Goal: Transaction & Acquisition: Obtain resource

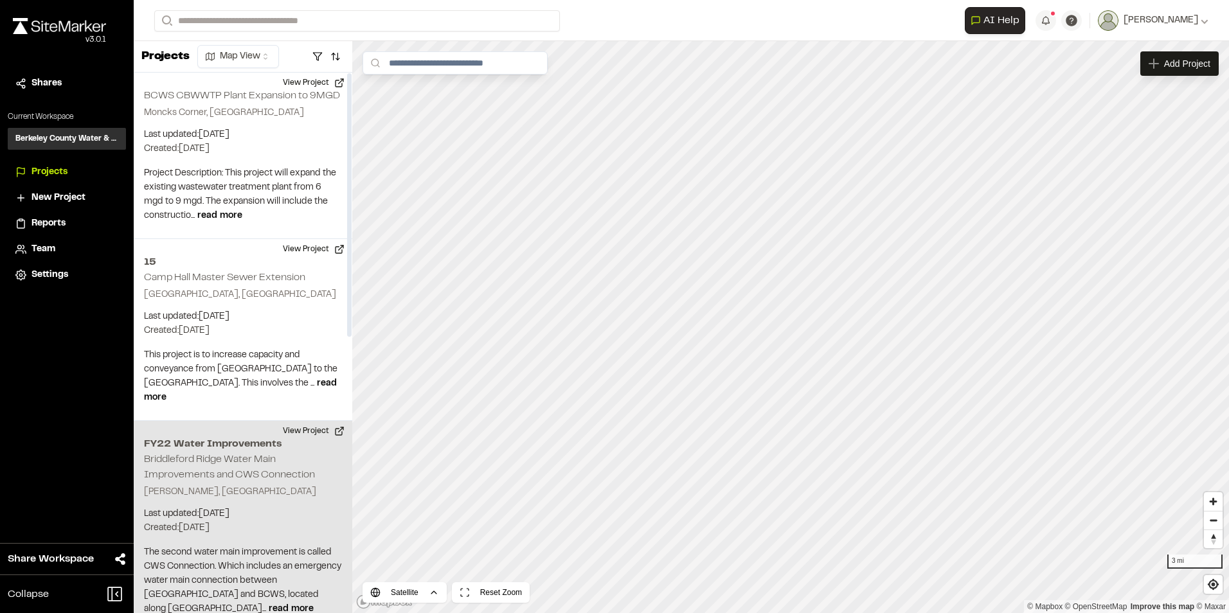
click at [249, 468] on div "FY22 Water Improvements Briddleford Ridge Water Main Improvements and CWS Conne…" at bounding box center [243, 527] width 219 height 212
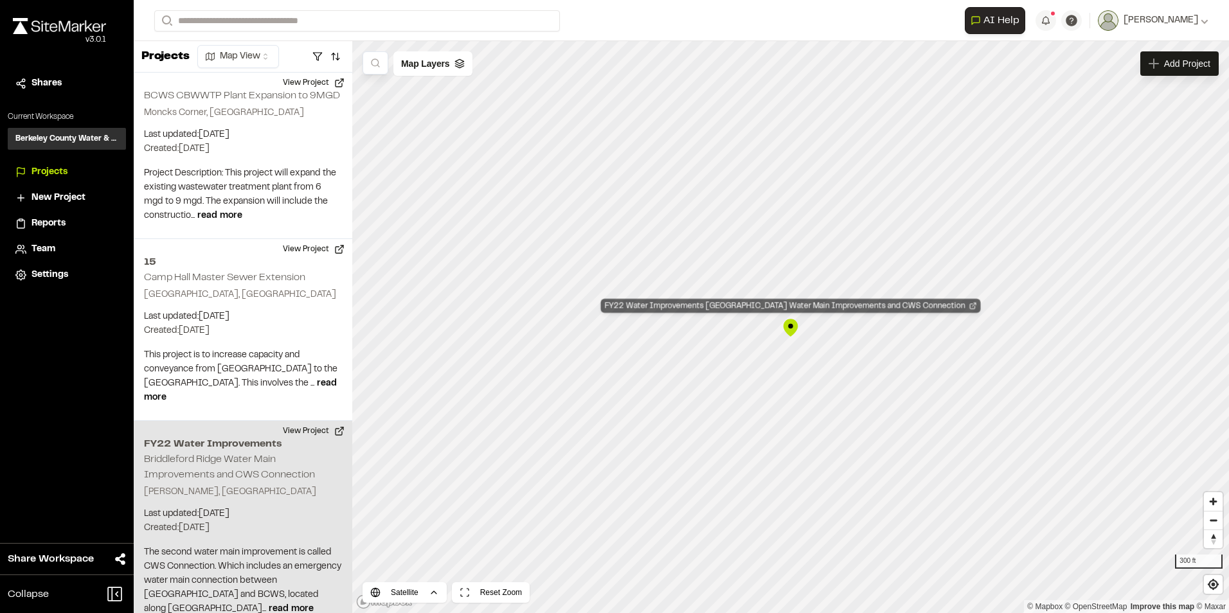
click at [793, 307] on div "FY22 Water Improvements [GEOGRAPHIC_DATA] Water Main Improvements and CWS Conne…" at bounding box center [791, 306] width 380 height 14
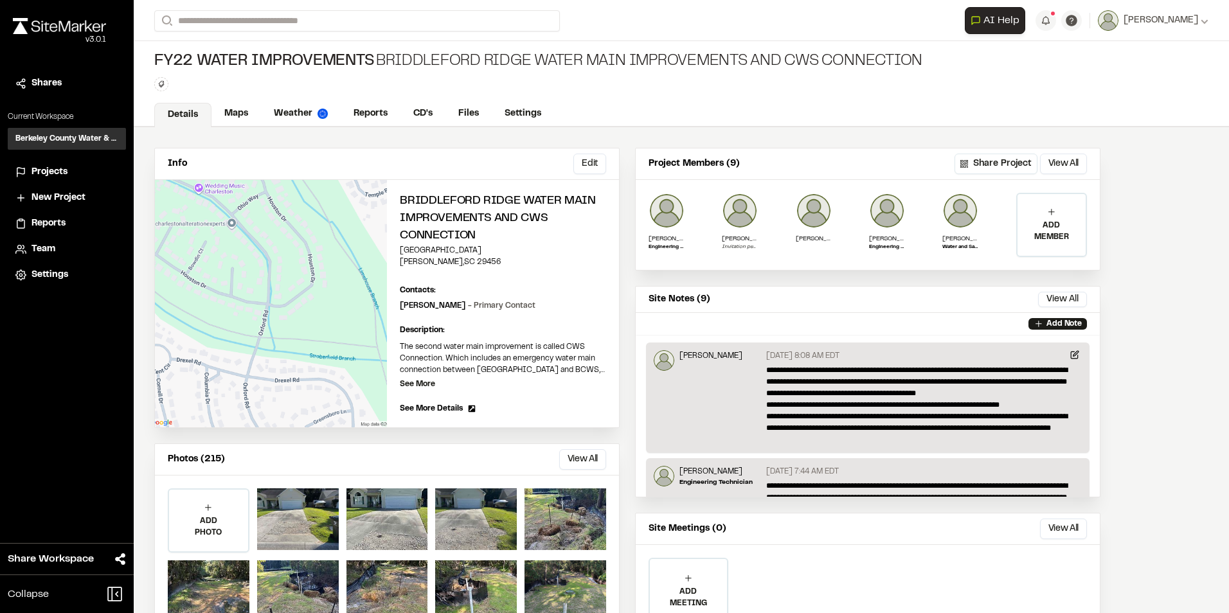
click at [38, 228] on span "Reports" at bounding box center [49, 224] width 34 height 14
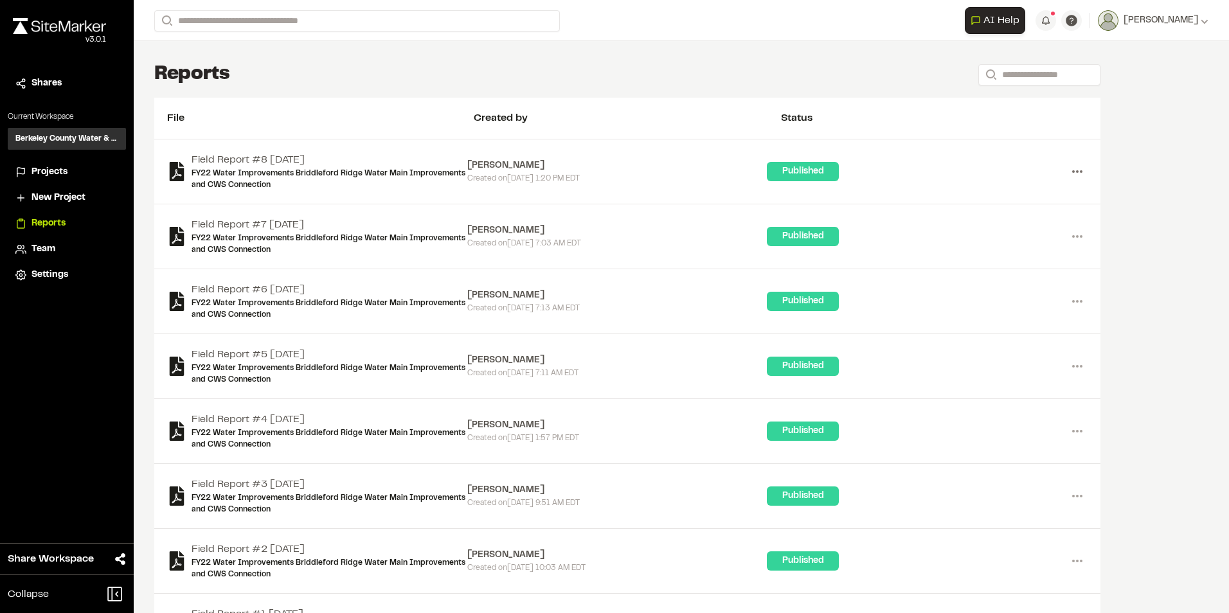
click at [1078, 170] on icon at bounding box center [1077, 171] width 21 height 21
click at [1004, 230] on div "Share" at bounding box center [1031, 237] width 112 height 19
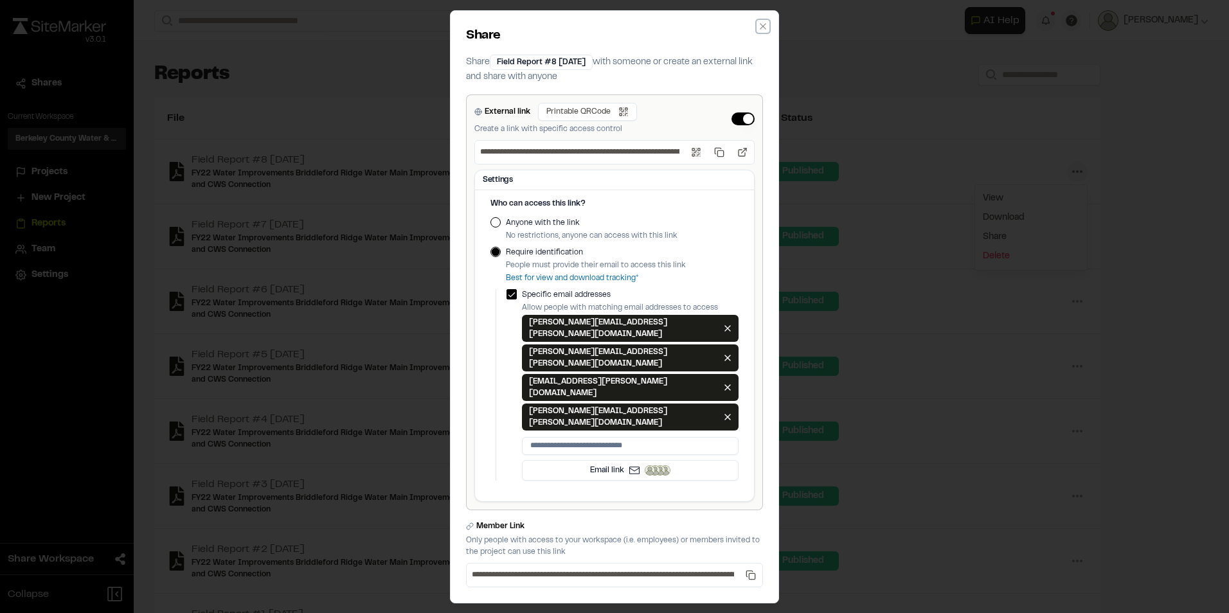
click at [764, 32] on icon "button" at bounding box center [763, 26] width 10 height 10
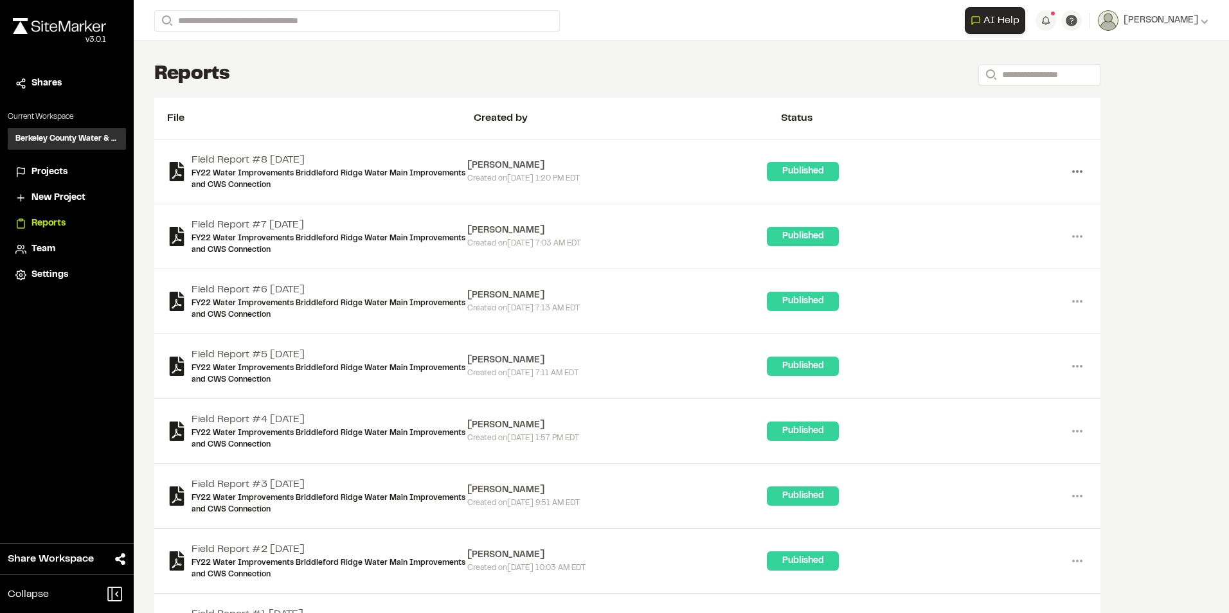
click at [1080, 168] on icon at bounding box center [1077, 171] width 21 height 21
click at [1019, 214] on link "Download" at bounding box center [1031, 217] width 112 height 19
